Goal: Download file/media

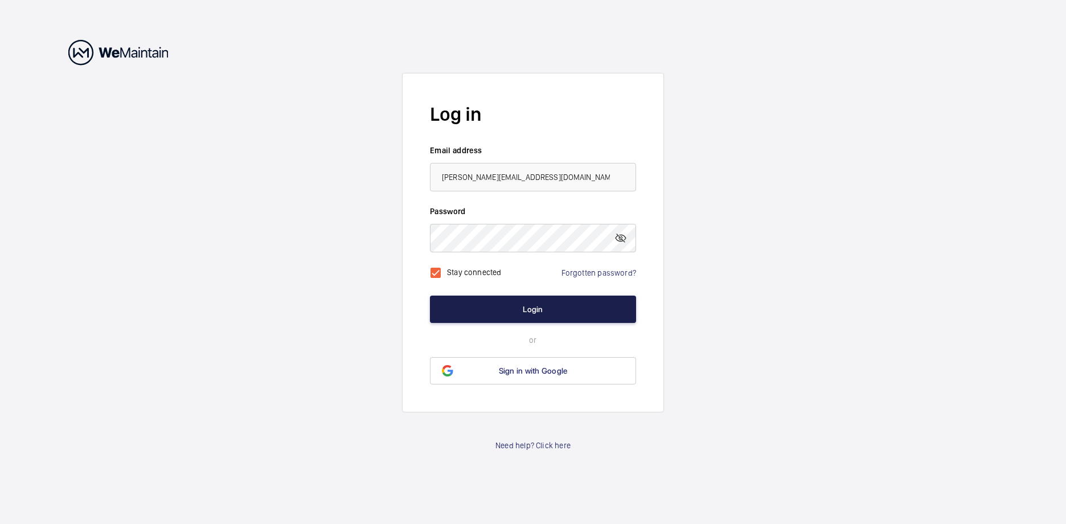
click at [533, 308] on button "Login" at bounding box center [533, 308] width 206 height 27
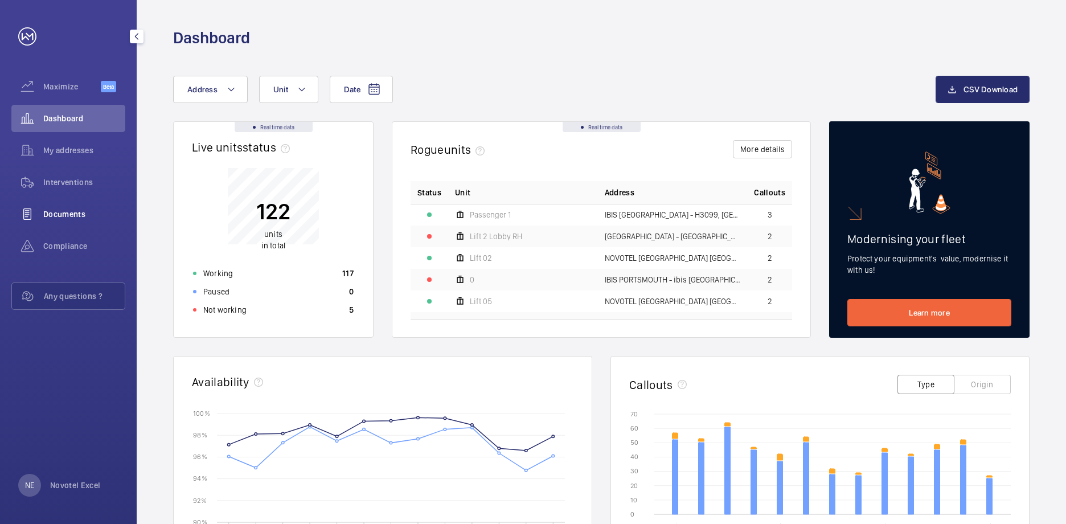
click at [61, 215] on span "Documents" at bounding box center [84, 213] width 82 height 11
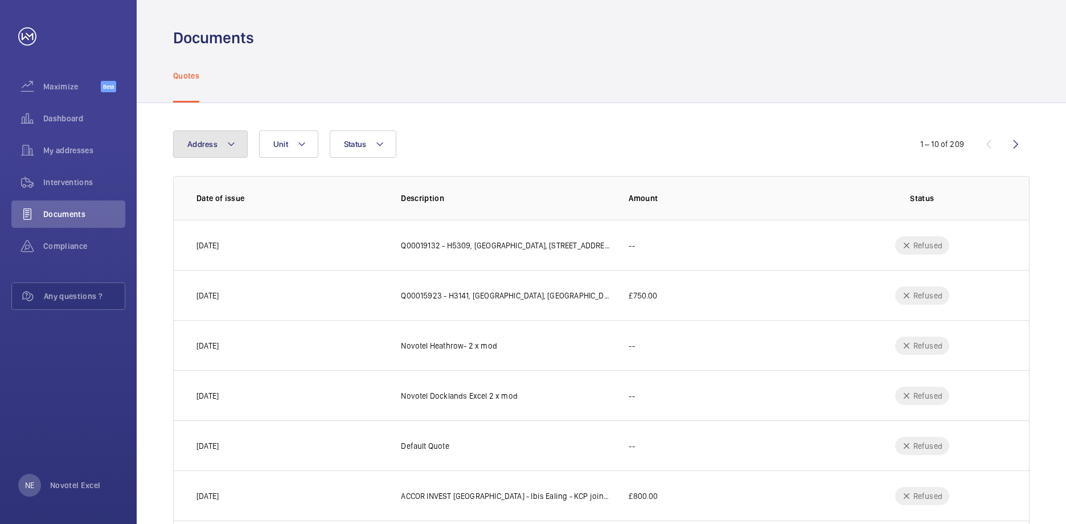
click at [231, 143] on mat-icon at bounding box center [231, 144] width 9 height 14
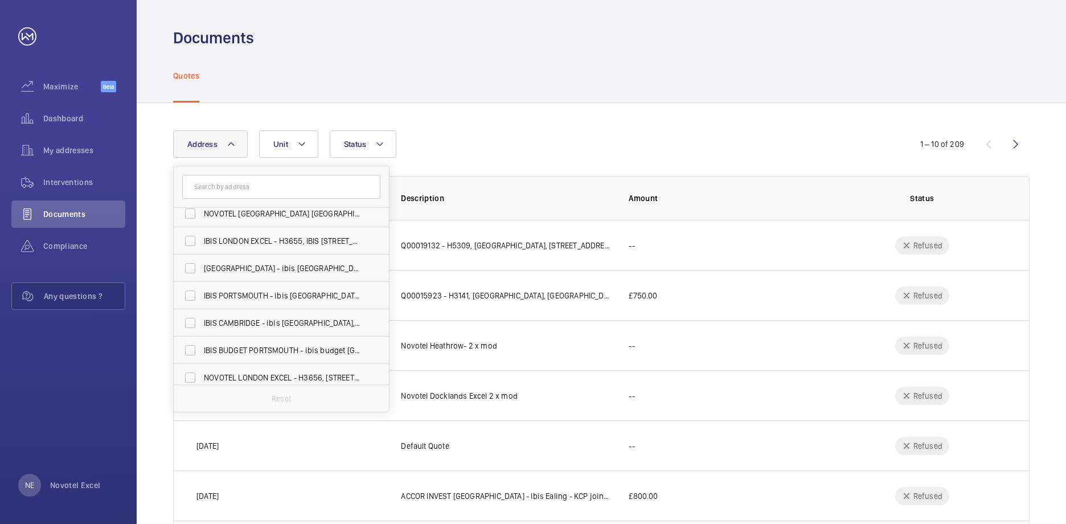
scroll to position [512, 0]
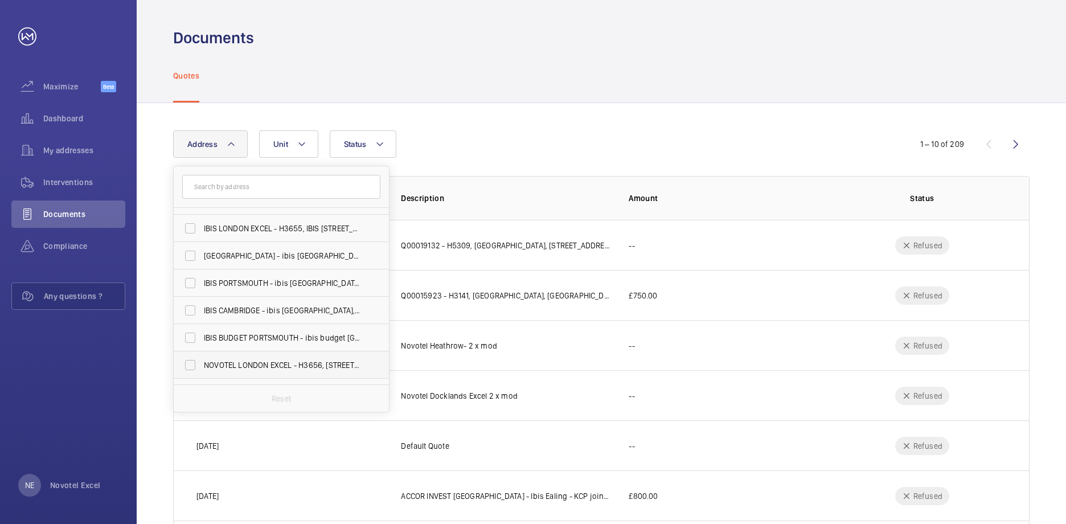
click at [190, 366] on label "NOVOTEL LONDON EXCEL - H3656, [STREET_ADDRESS]" at bounding box center [273, 364] width 198 height 27
click at [190, 366] on input "NOVOTEL LONDON EXCEL - H3656, [STREET_ADDRESS]" at bounding box center [190, 365] width 23 height 23
checkbox input "true"
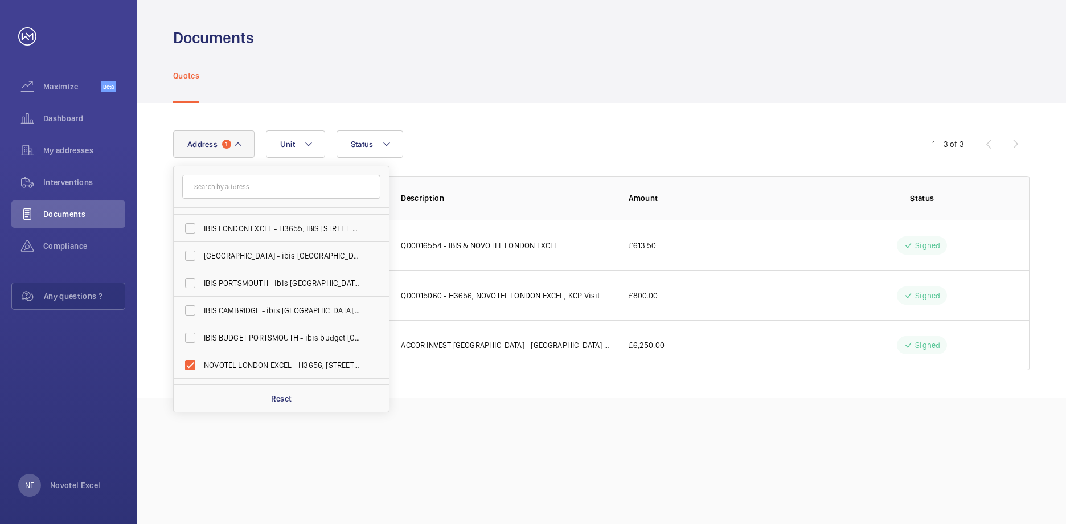
click at [614, 125] on div "Address [GEOGRAPHIC_DATA][STREET_ADDRESS] IBIS STYLES EALING - [STREET_ADDRESS]…" at bounding box center [601, 250] width 929 height 294
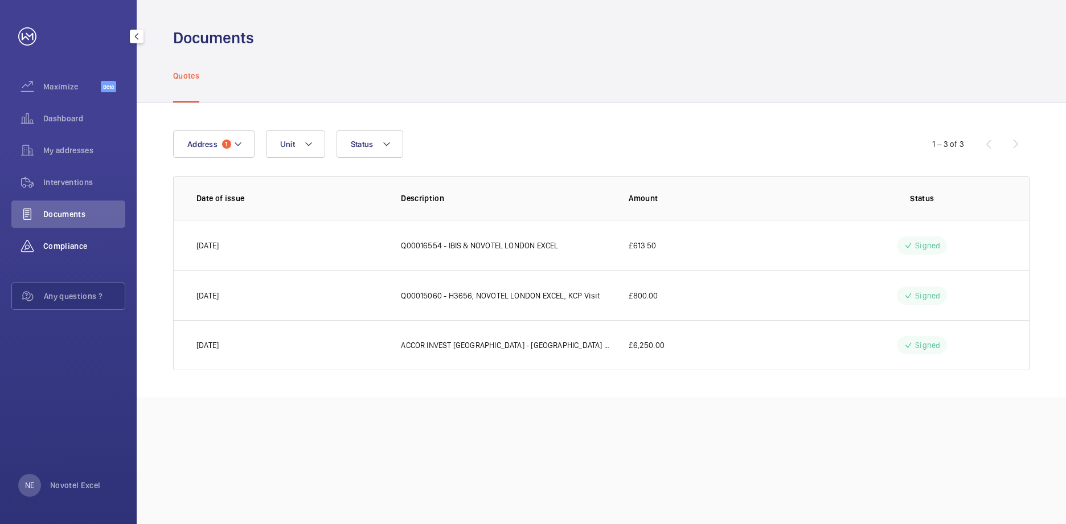
click at [52, 247] on span "Compliance" at bounding box center [84, 245] width 82 height 11
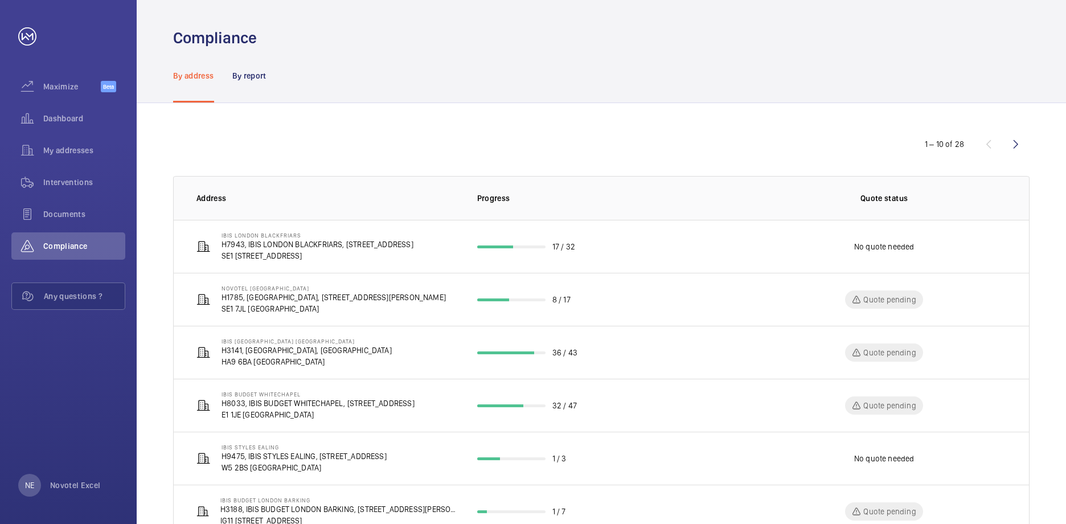
scroll to position [57, 0]
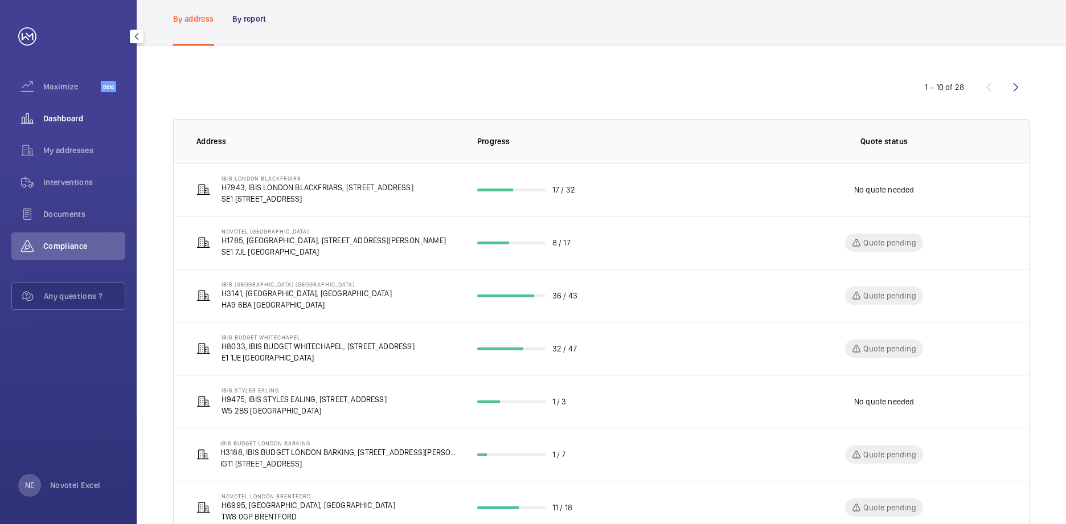
click at [70, 117] on span "Dashboard" at bounding box center [84, 118] width 82 height 11
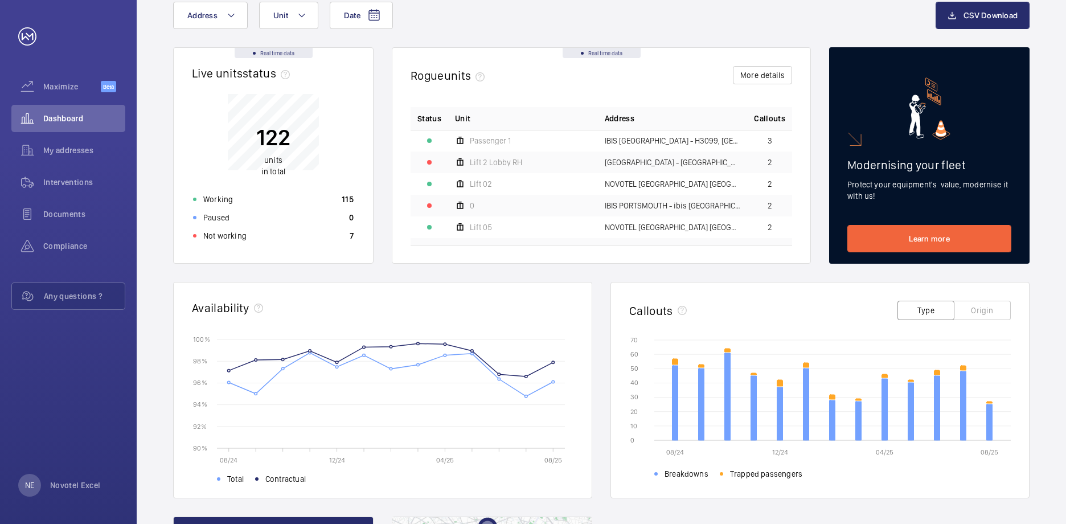
scroll to position [57, 0]
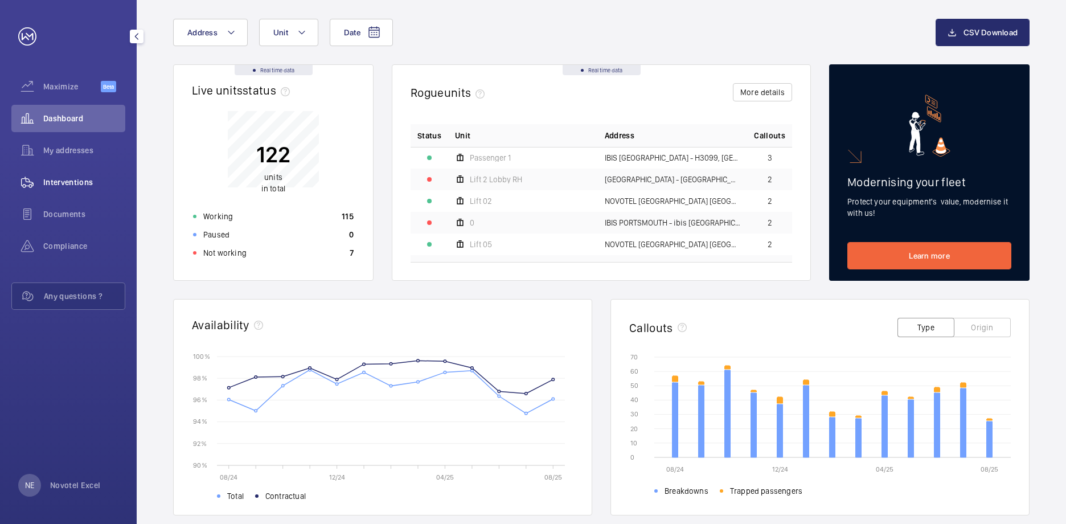
click at [65, 182] on span "Interventions" at bounding box center [84, 181] width 82 height 11
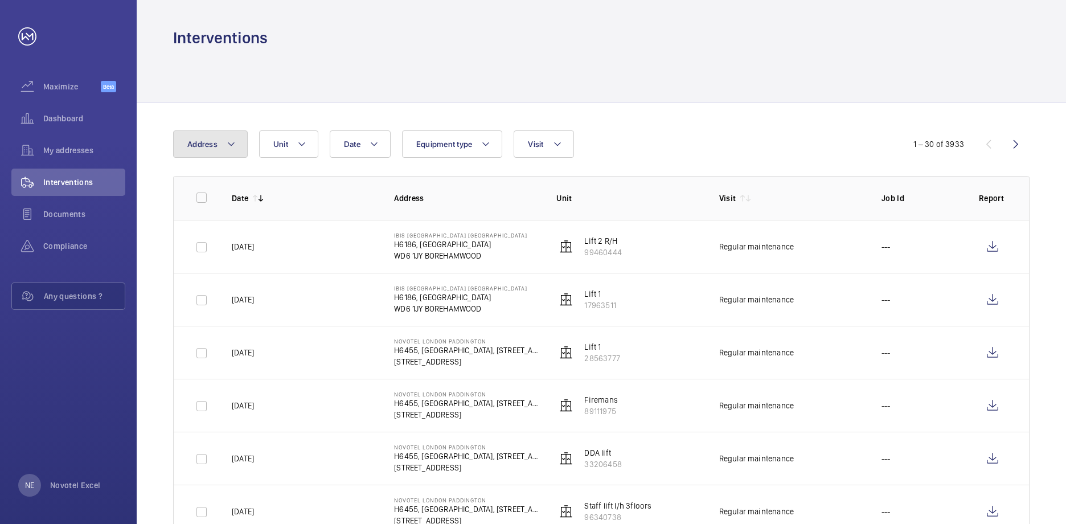
click at [231, 142] on mat-icon at bounding box center [231, 144] width 9 height 14
type input "n"
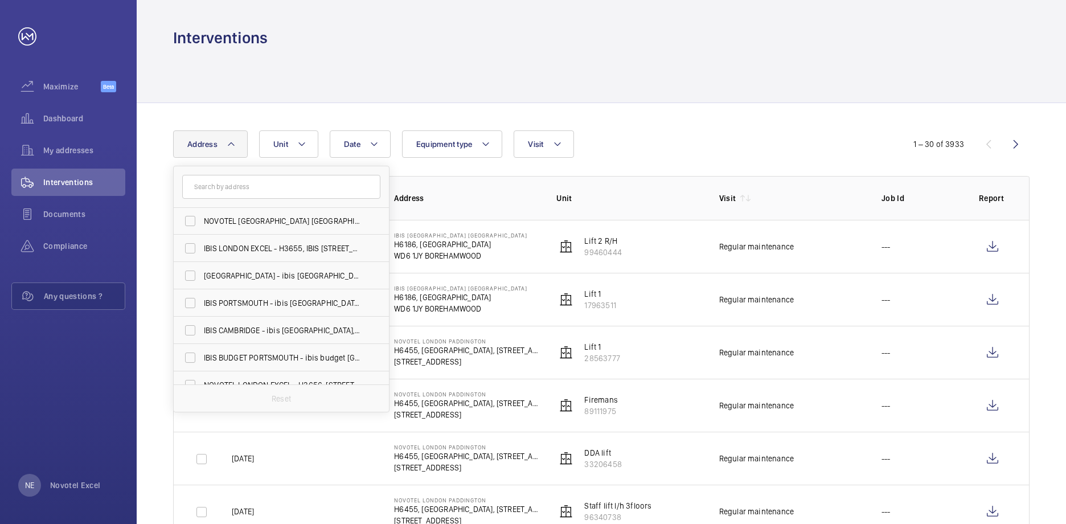
scroll to position [512, 0]
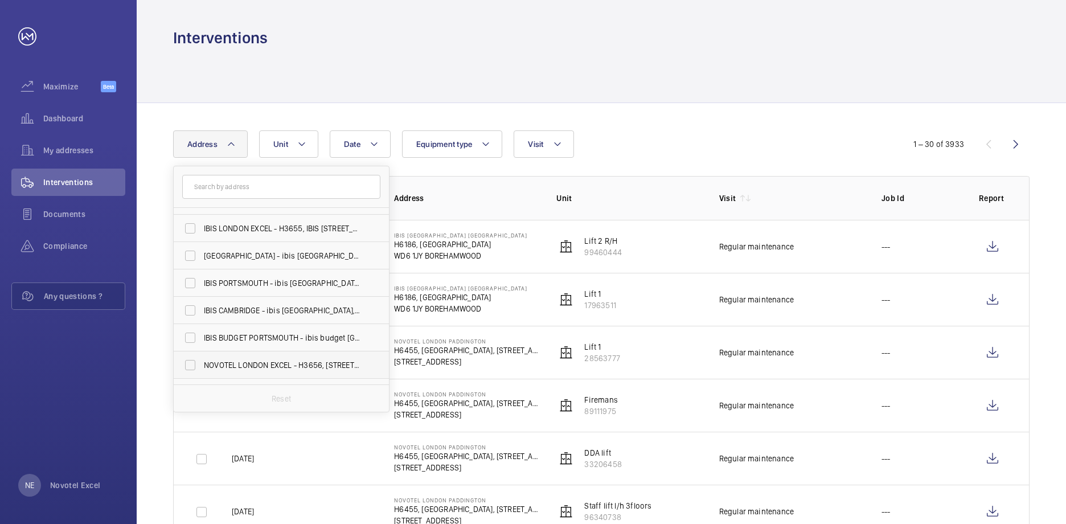
click at [191, 365] on label "NOVOTEL LONDON EXCEL - H3656, [STREET_ADDRESS]" at bounding box center [273, 364] width 198 height 27
click at [191, 365] on input "NOVOTEL LONDON EXCEL - H3656, [STREET_ADDRESS]" at bounding box center [190, 365] width 23 height 23
checkbox input "true"
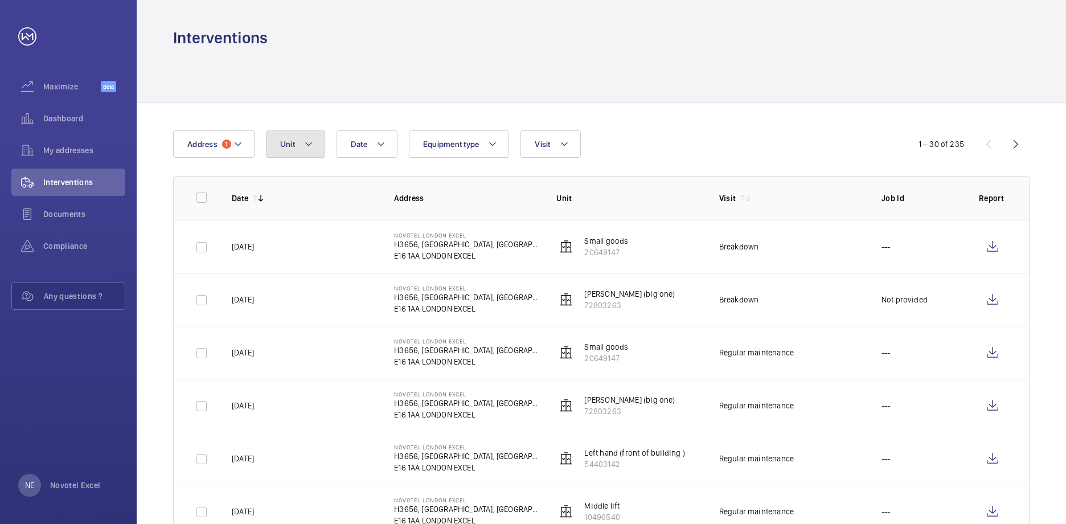
click at [310, 145] on mat-icon at bounding box center [308, 144] width 9 height 14
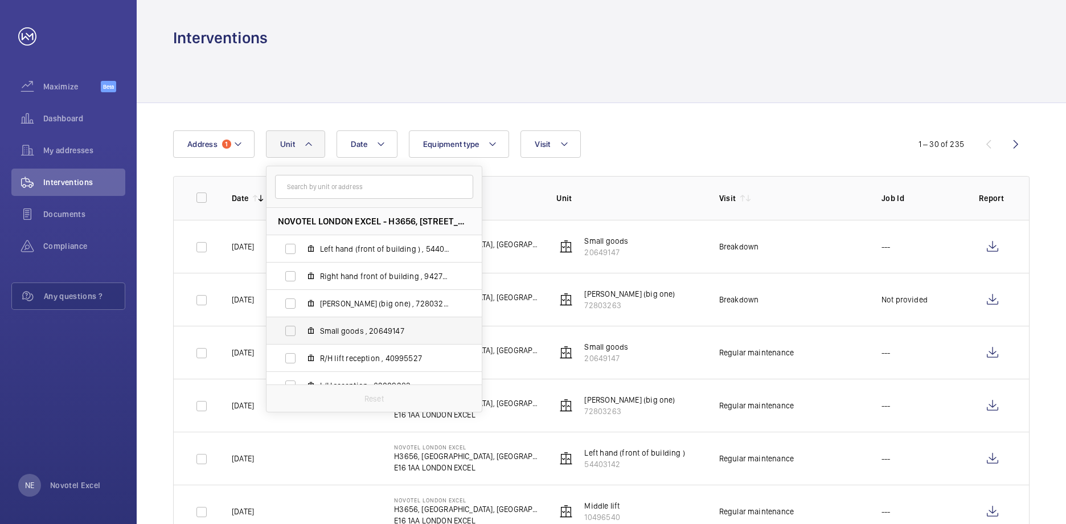
click at [291, 329] on label "Small goods , 20649147" at bounding box center [364, 330] width 197 height 27
click at [291, 329] on input "Small goods , 20649147" at bounding box center [290, 330] width 23 height 23
checkbox input "true"
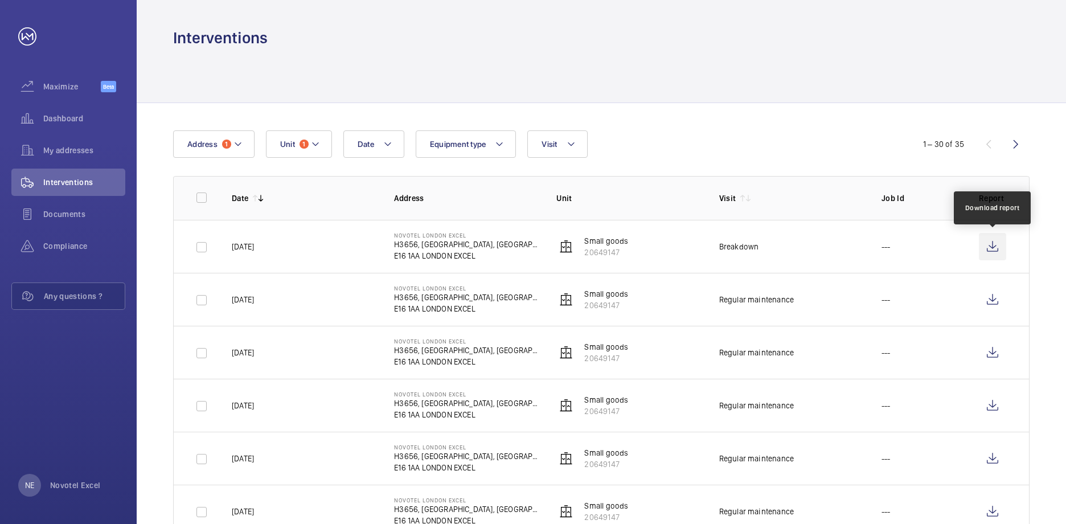
click at [992, 247] on wm-front-icon-button at bounding box center [992, 246] width 27 height 27
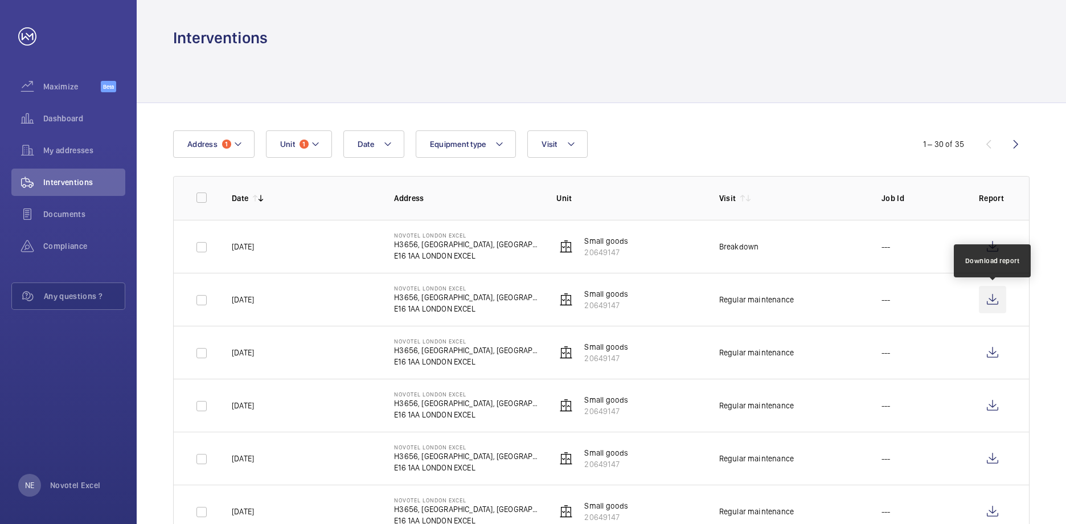
click at [990, 299] on wm-front-icon-button at bounding box center [992, 299] width 27 height 27
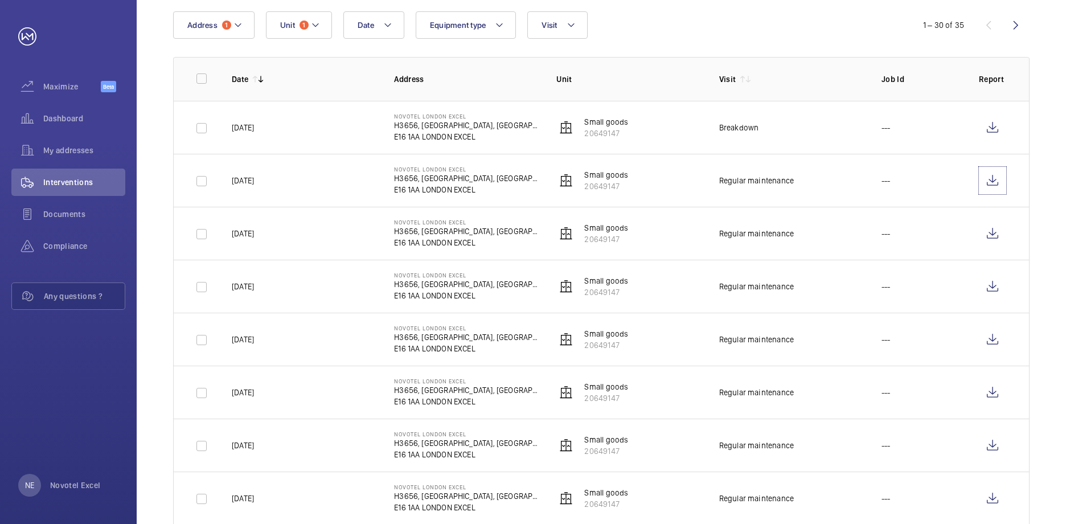
scroll to position [171, 0]
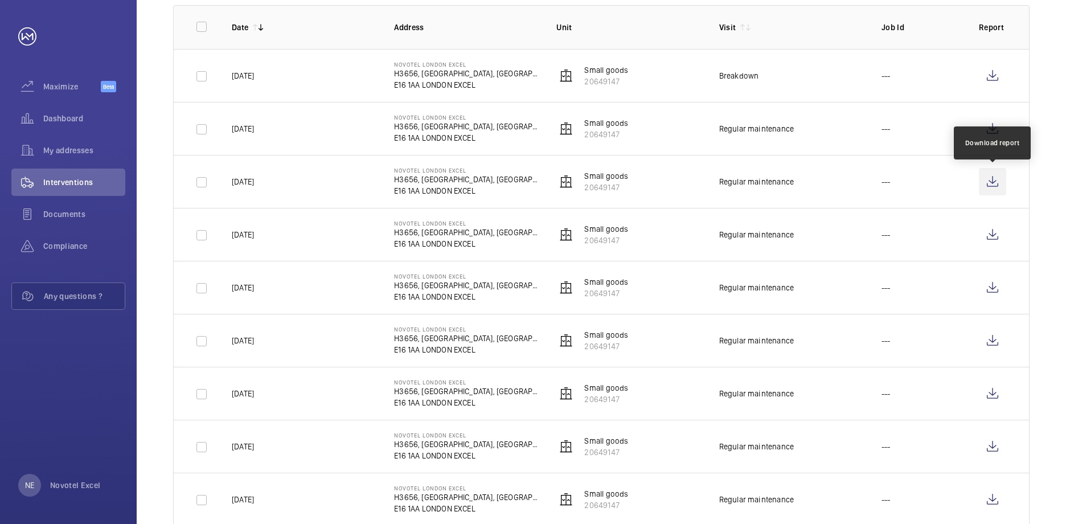
click at [993, 182] on wm-front-icon-button at bounding box center [992, 181] width 27 height 27
